Goal: Task Accomplishment & Management: Manage account settings

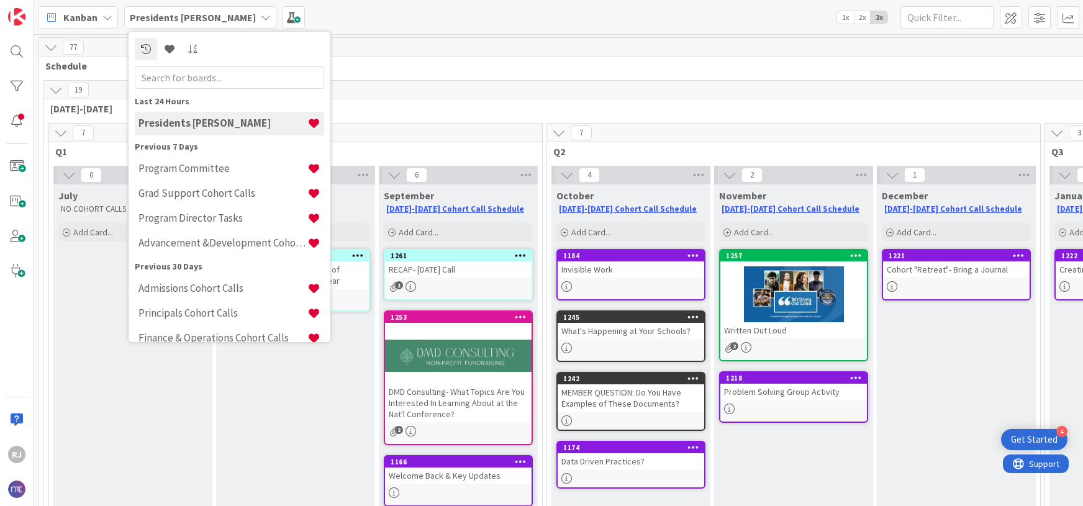
scroll to position [100, 39]
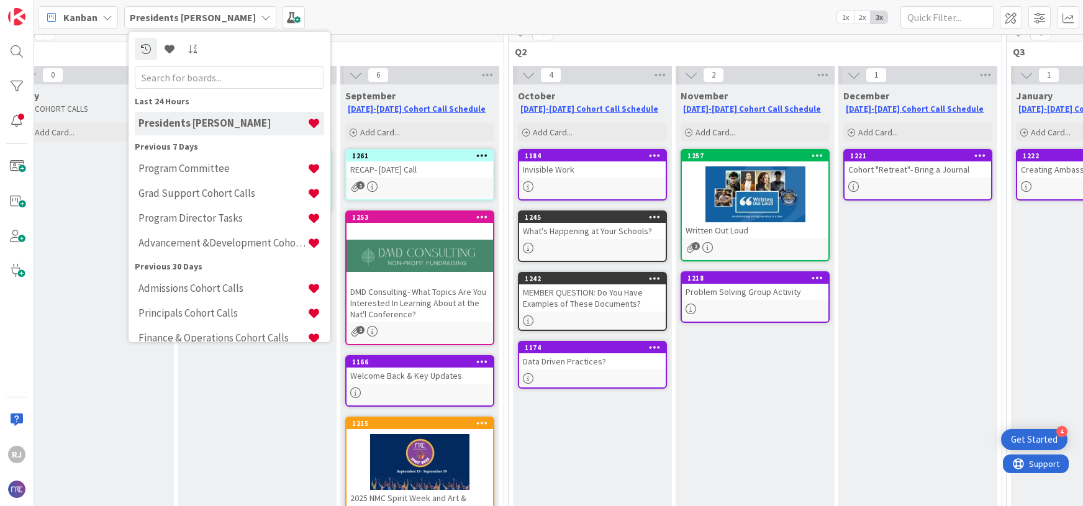
click at [450, 232] on div at bounding box center [420, 256] width 147 height 56
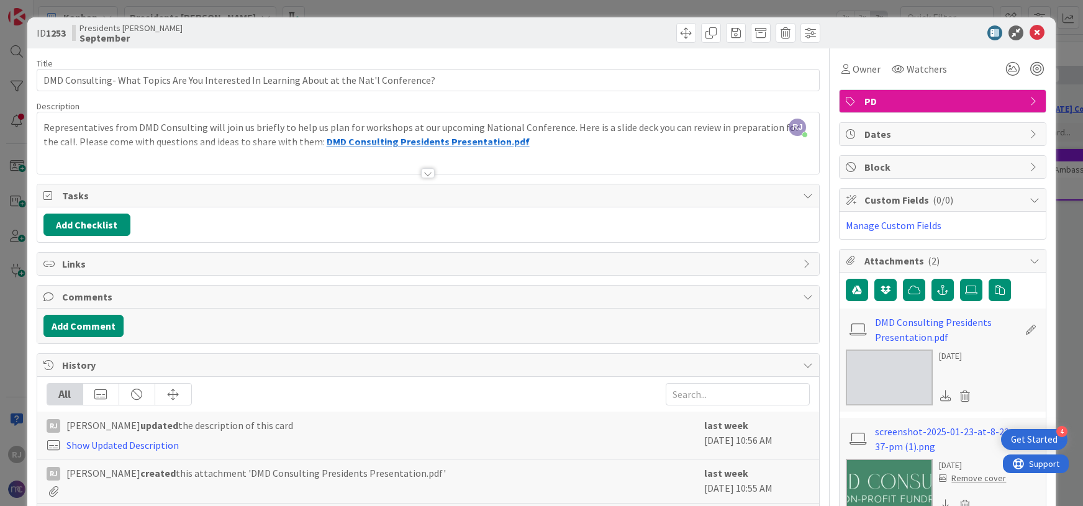
click at [504, 140] on div "Representatives from DMD Consulting will join us briefly to help us plan for wo…" at bounding box center [428, 146] width 783 height 56
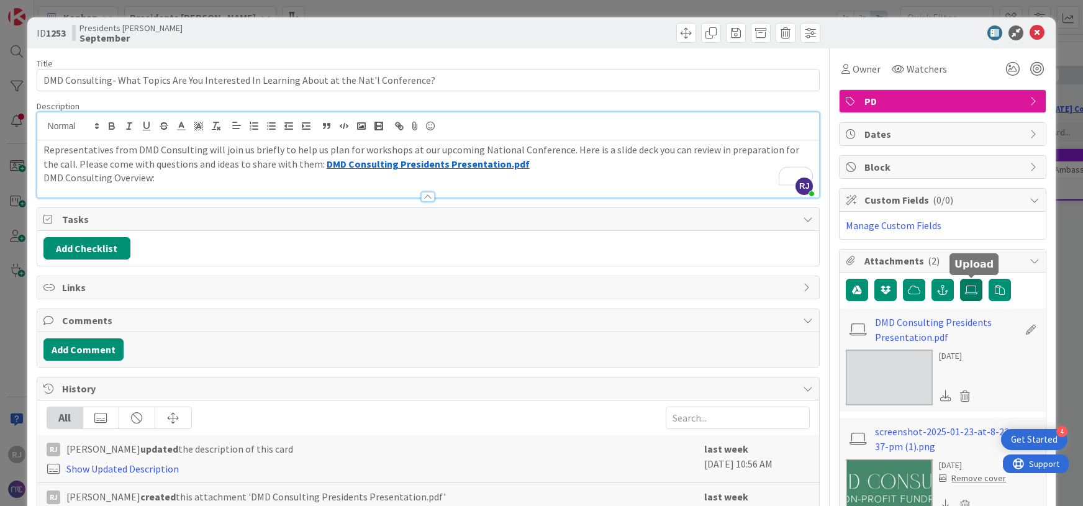
click at [972, 288] on icon at bounding box center [971, 290] width 12 height 10
click at [960, 279] on input "file" at bounding box center [960, 279] width 0 height 0
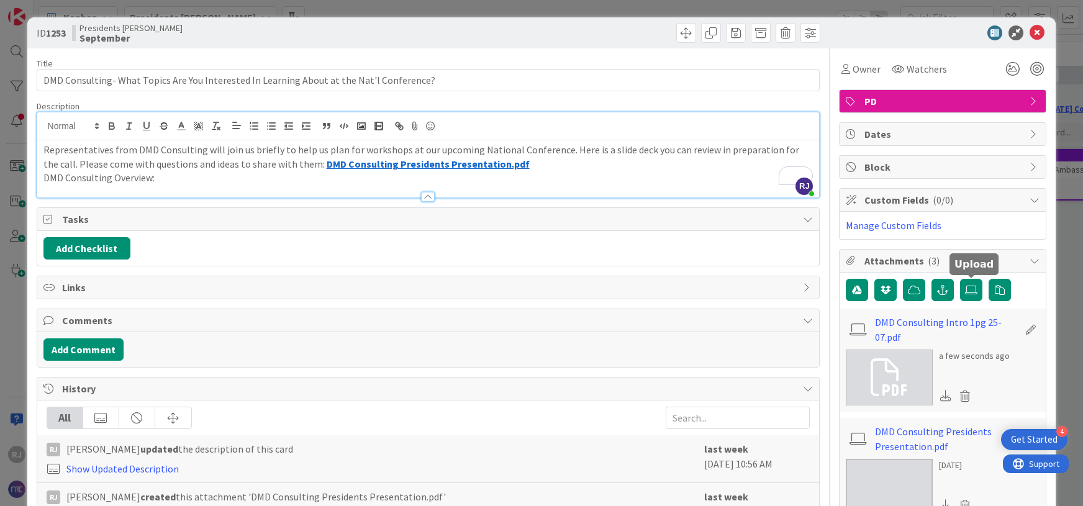
click at [166, 176] on p "DMD Consulting Overview:" at bounding box center [428, 178] width 770 height 14
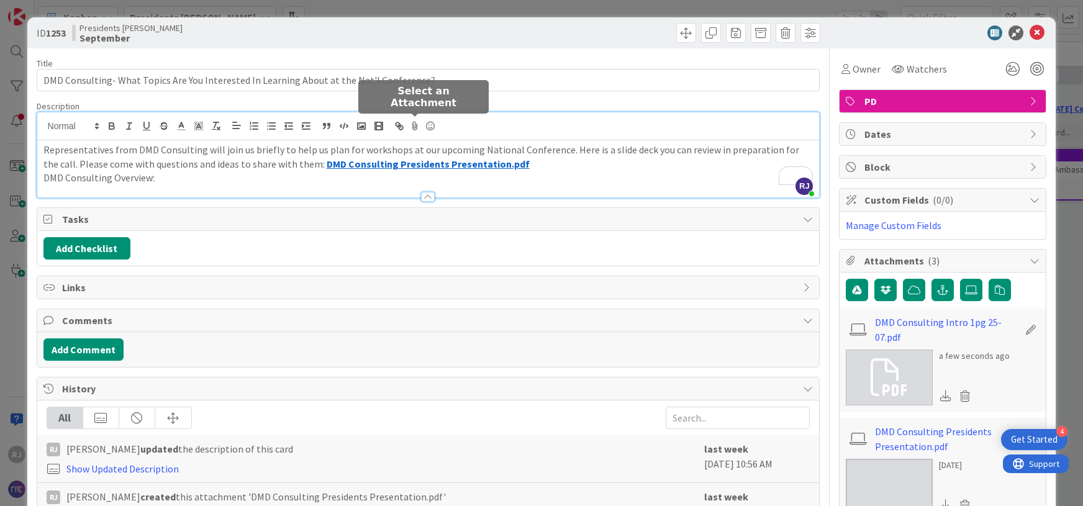
click at [414, 129] on icon at bounding box center [415, 125] width 15 height 17
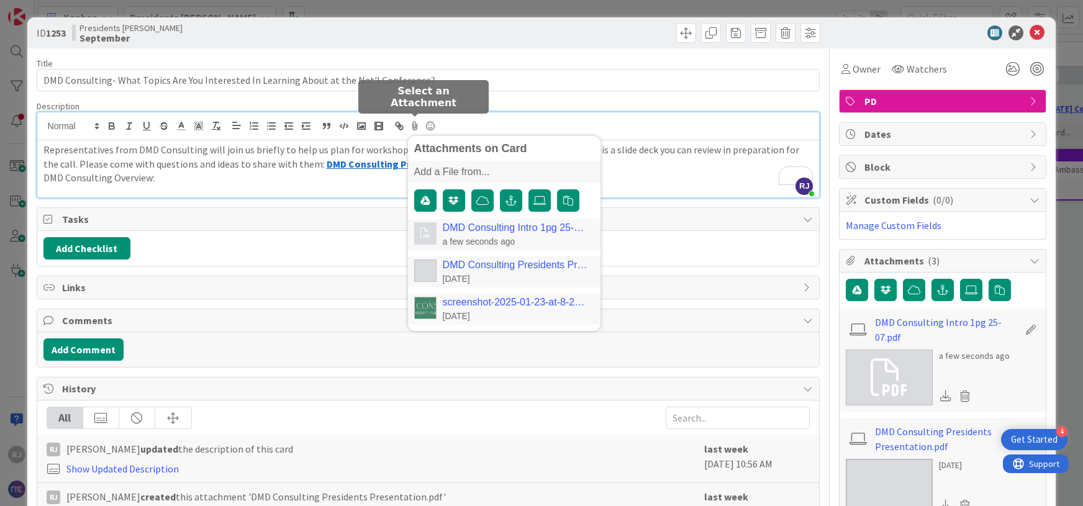
click at [451, 231] on link "DMD Consulting Intro 1pg 25-07.pdf" at bounding box center [516, 227] width 146 height 11
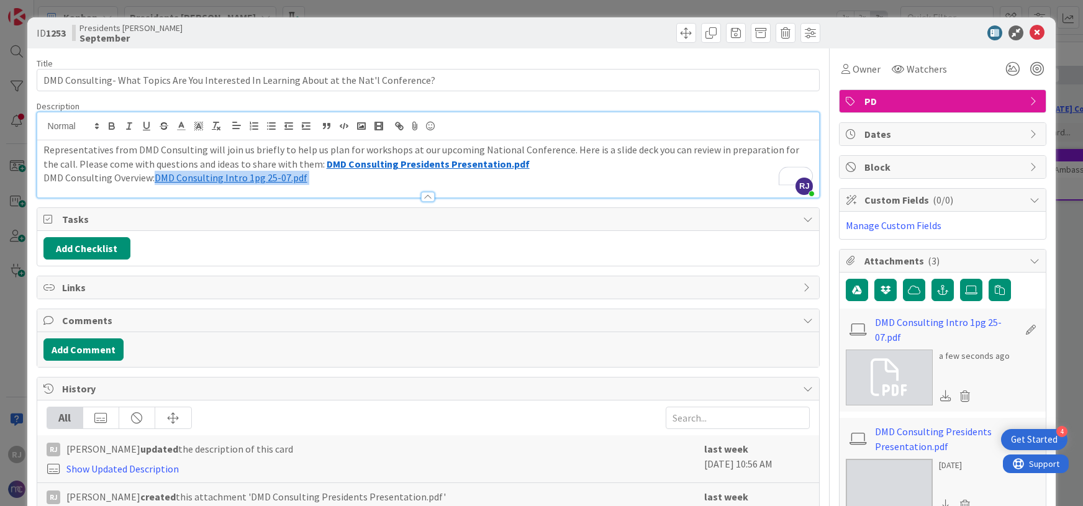
drag, startPoint x: 306, startPoint y: 176, endPoint x: 155, endPoint y: 175, distance: 151.0
click at [155, 175] on p "DMD Consulting Overview: ﻿ DMD Consulting Intro 1pg 25-07.pdf ﻿" at bounding box center [428, 178] width 770 height 14
click at [108, 122] on icon "button" at bounding box center [111, 126] width 11 height 11
click at [716, 33] on span at bounding box center [711, 33] width 20 height 20
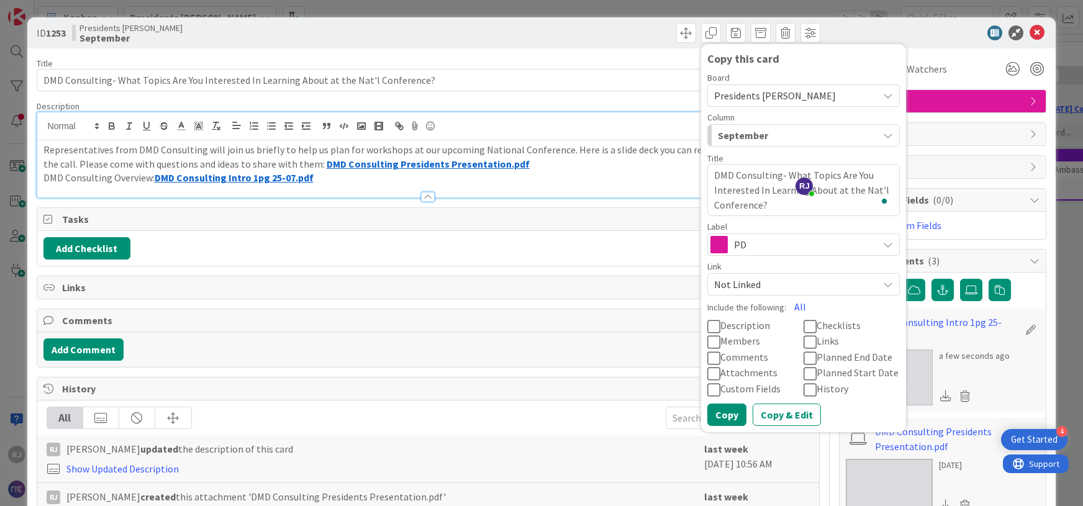
click at [772, 97] on span "Presidents [PERSON_NAME]" at bounding box center [775, 95] width 122 height 12
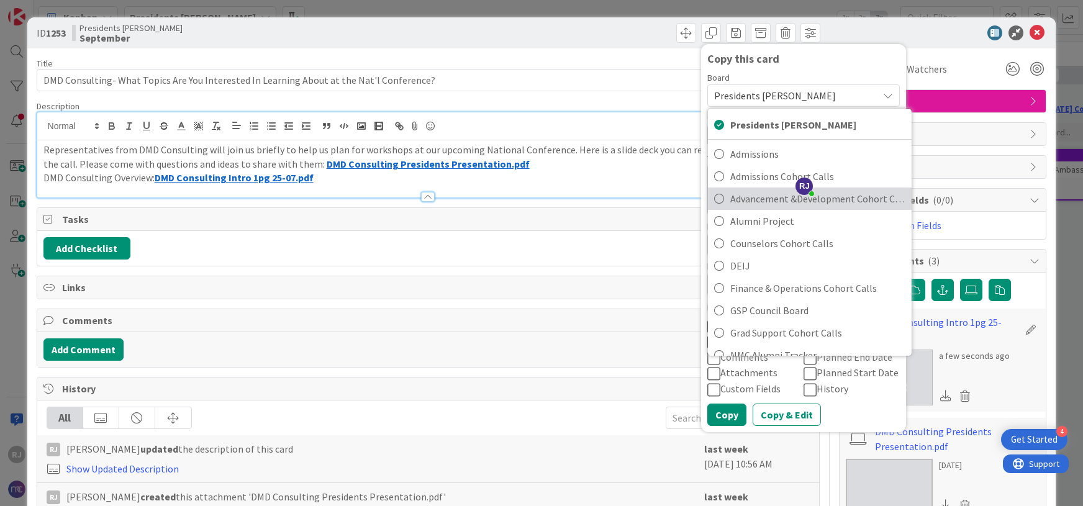
click at [754, 199] on span "Advancement &Development Cohort Calls" at bounding box center [818, 198] width 175 height 19
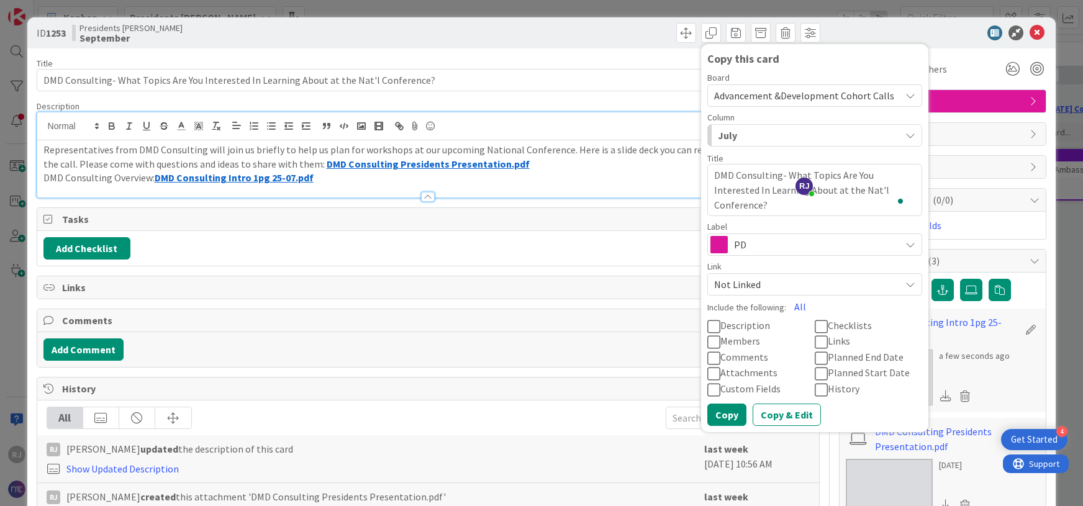
click at [752, 137] on div "July" at bounding box center [808, 135] width 186 height 20
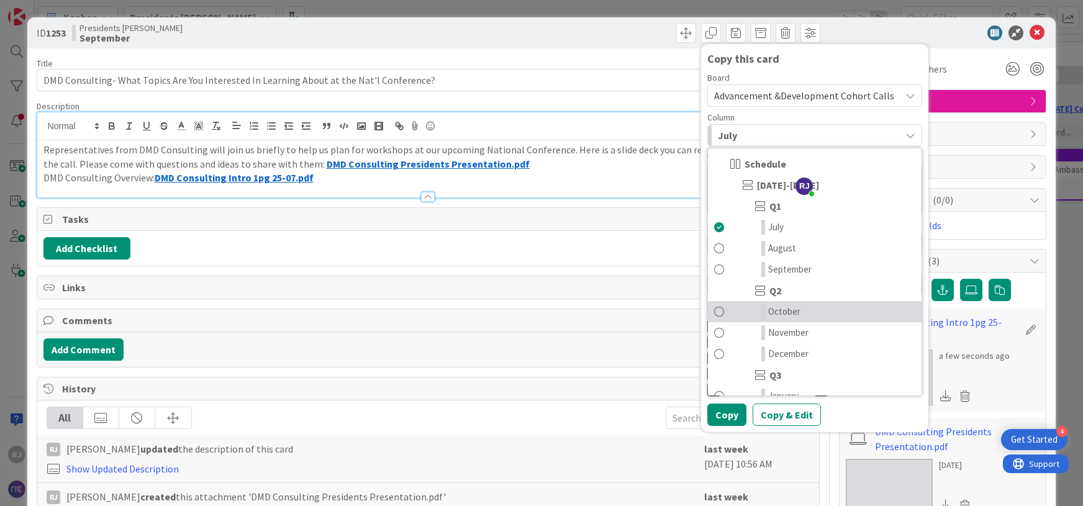
click at [789, 312] on span "October" at bounding box center [785, 311] width 32 height 15
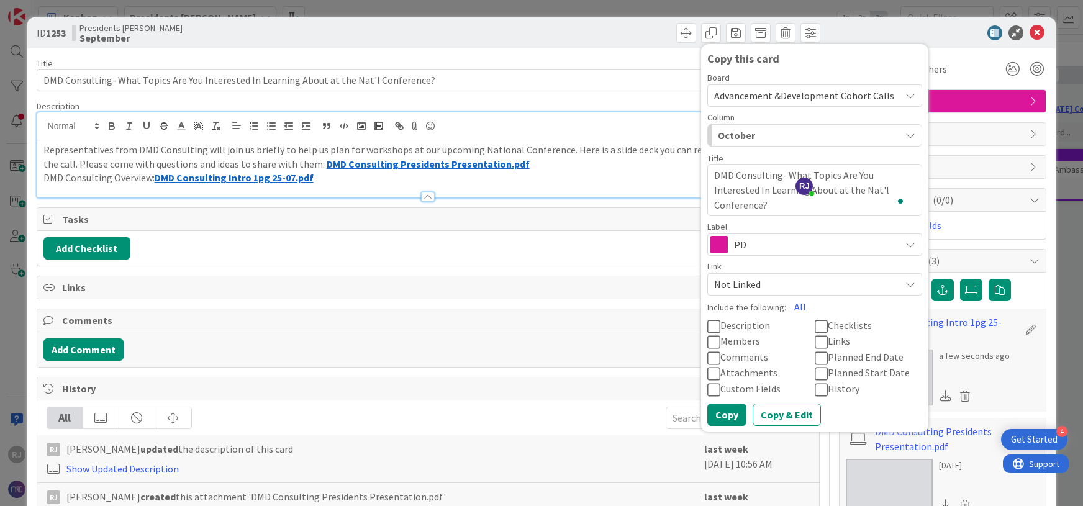
click at [728, 326] on span "Description" at bounding box center [746, 325] width 50 height 12
click at [739, 372] on span "Attachments" at bounding box center [749, 373] width 57 height 12
click at [842, 340] on span "Links" at bounding box center [839, 341] width 22 height 12
click at [734, 414] on button "Copy" at bounding box center [727, 415] width 39 height 22
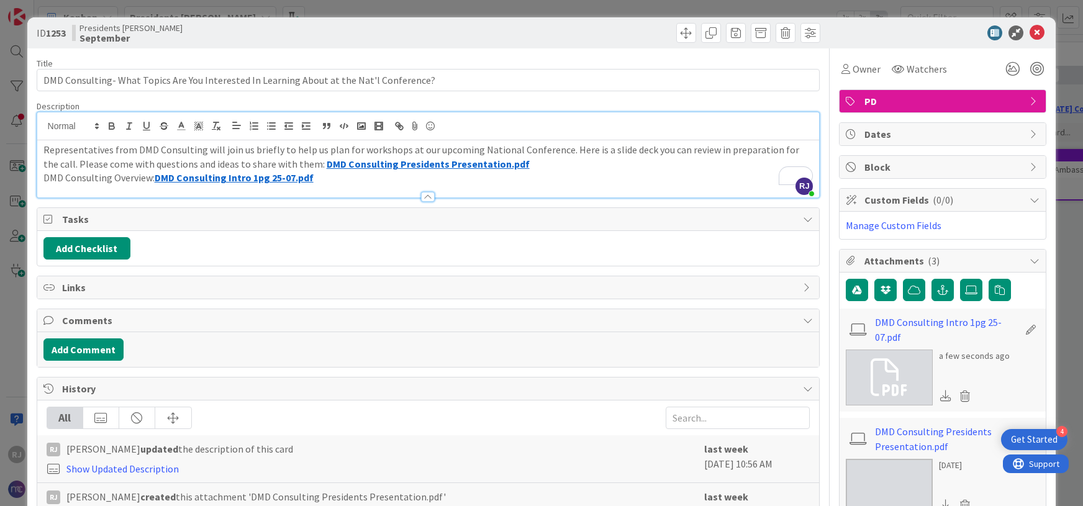
type textarea "x"
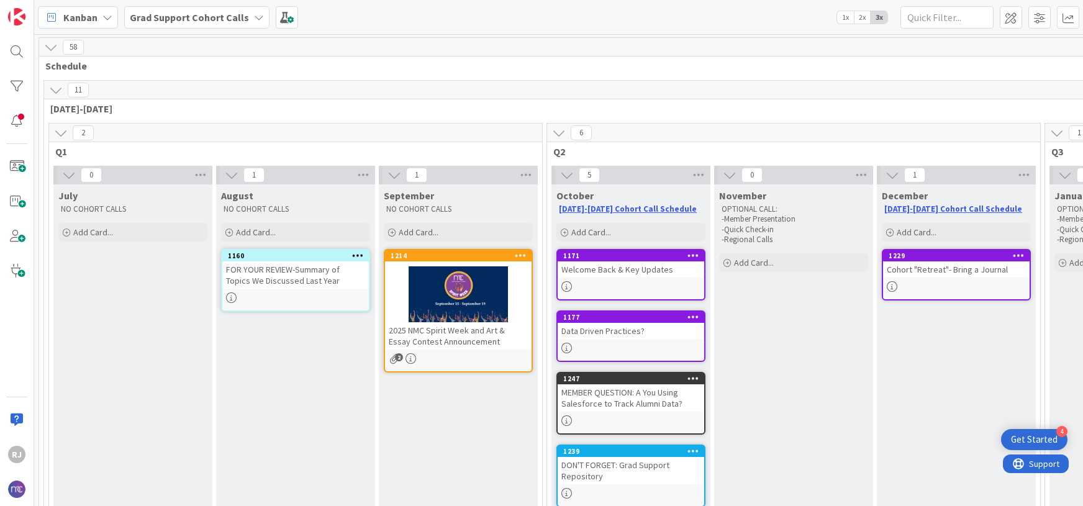
click at [235, 13] on b "Grad Support Cohort Calls" at bounding box center [189, 17] width 119 height 12
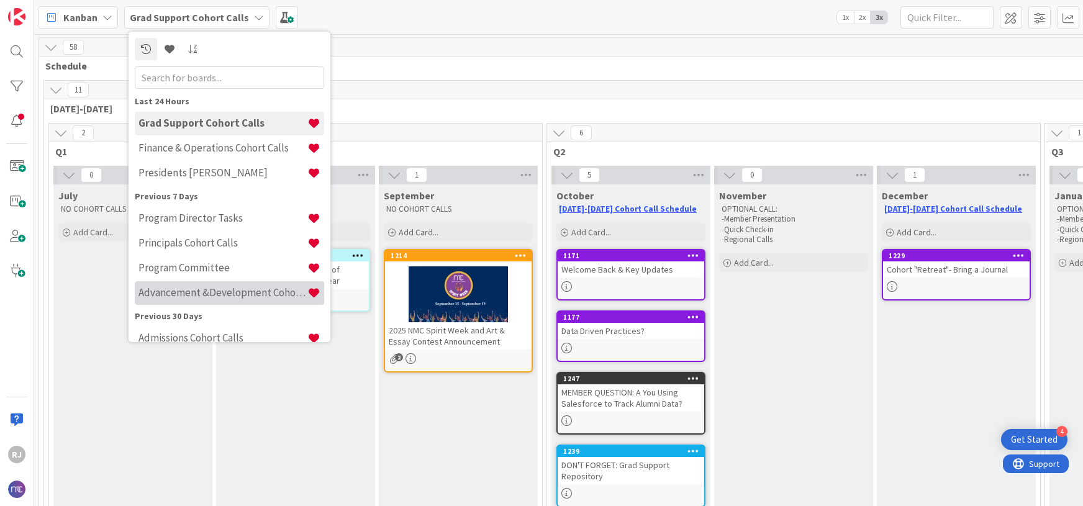
click at [175, 289] on h4 "Advancement &Development Cohort Calls" at bounding box center [223, 292] width 169 height 12
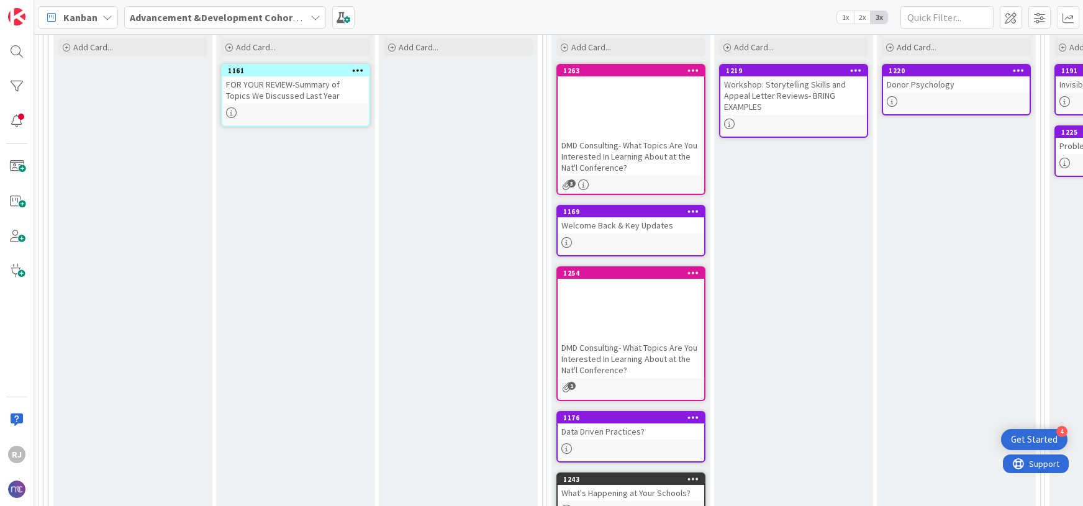
scroll to position [182, 0]
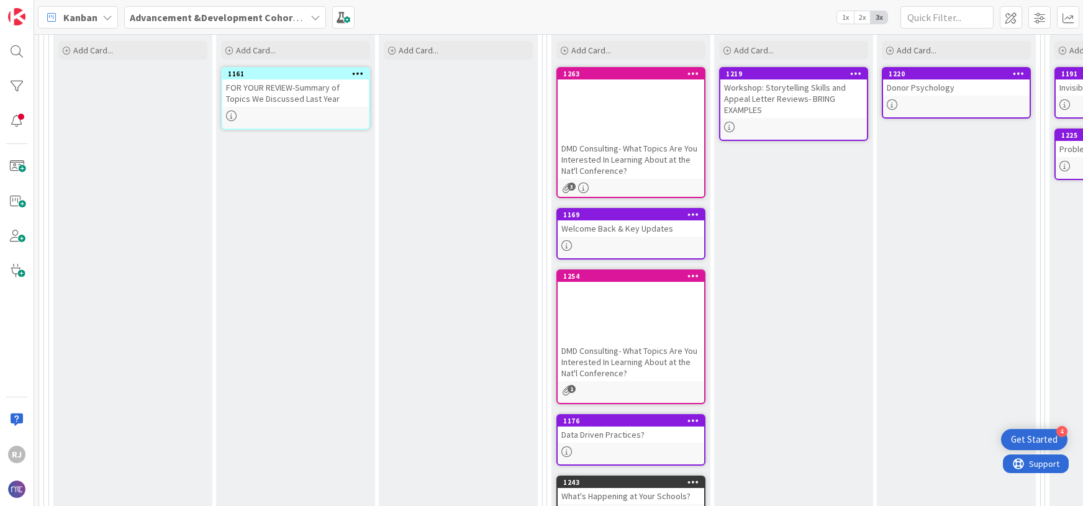
click at [690, 274] on icon at bounding box center [694, 275] width 12 height 9
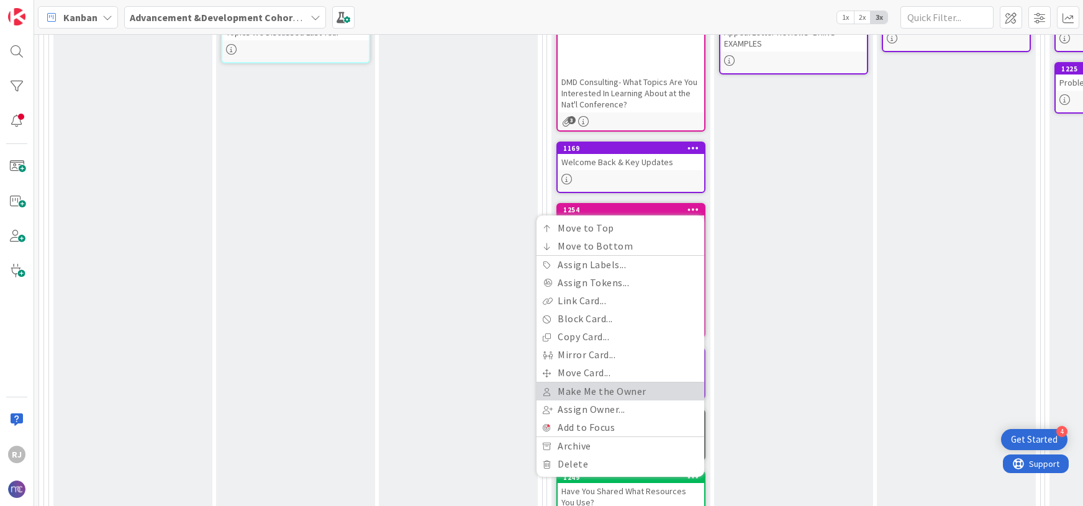
scroll to position [250, 0]
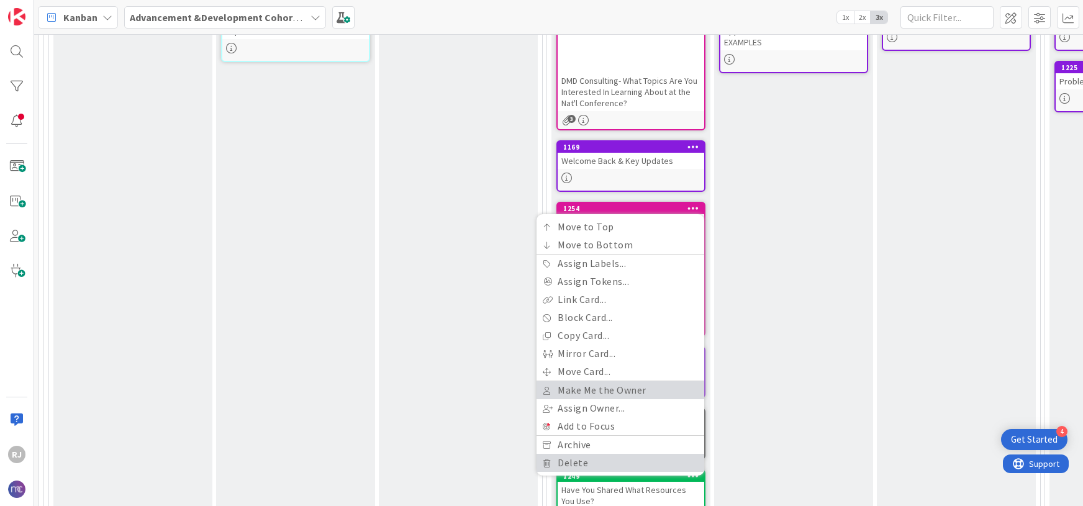
click at [577, 463] on link "Delete" at bounding box center [621, 463] width 168 height 18
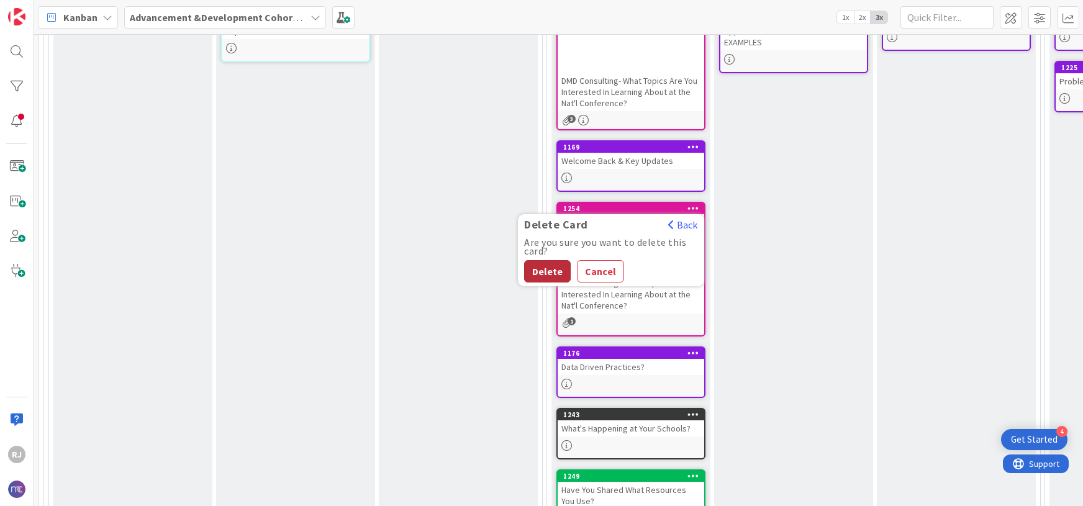
click at [558, 279] on button "Delete" at bounding box center [547, 271] width 47 height 22
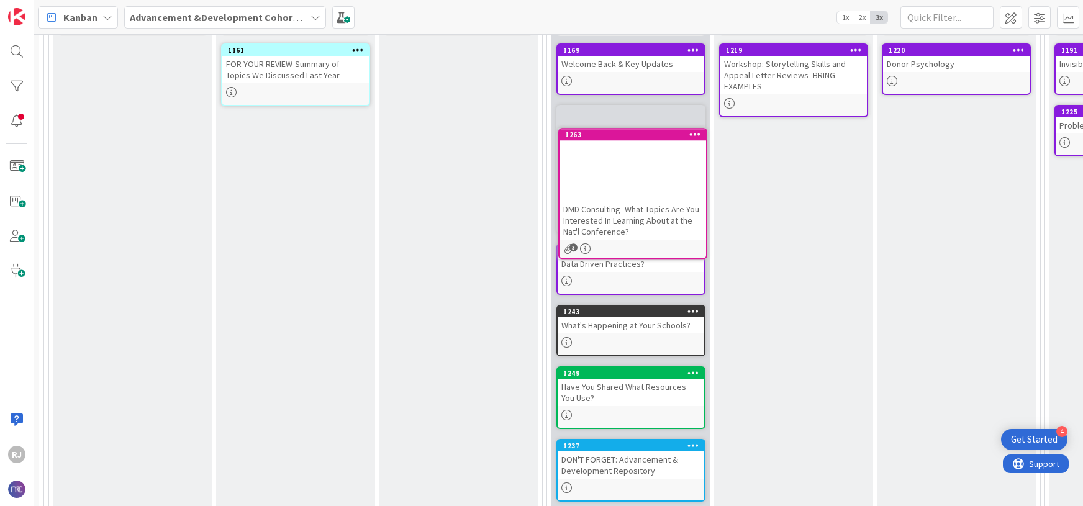
scroll to position [199, 0]
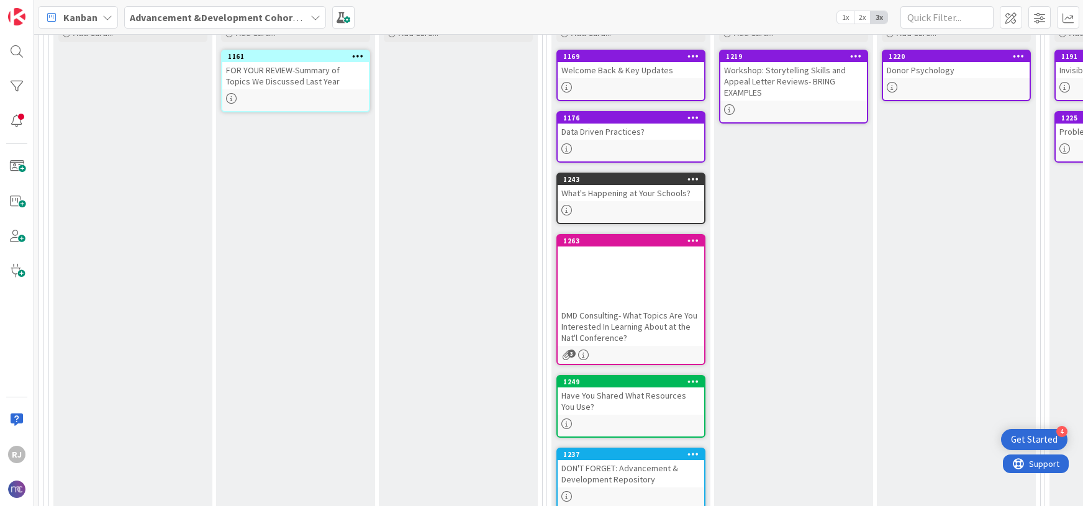
drag, startPoint x: 623, startPoint y: 75, endPoint x: 393, endPoint y: 27, distance: 235.5
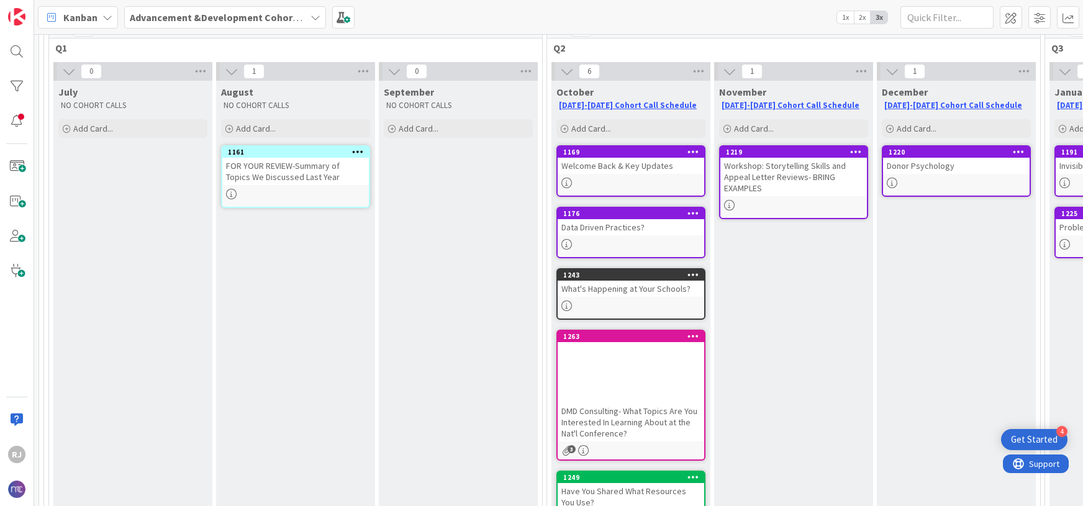
scroll to position [0, 0]
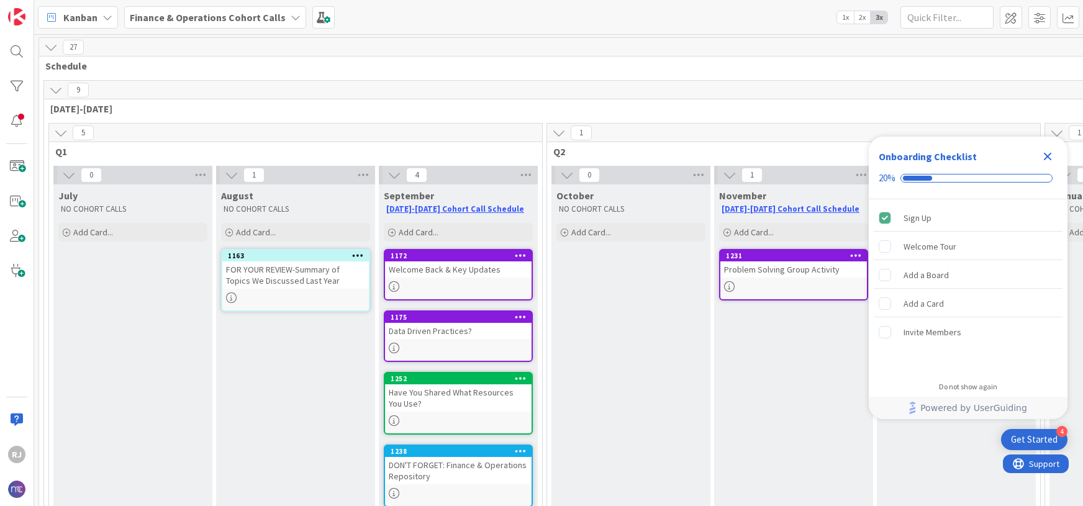
click at [1048, 158] on icon "Close Checklist" at bounding box center [1048, 157] width 8 height 8
